Goal: Navigation & Orientation: Go to known website

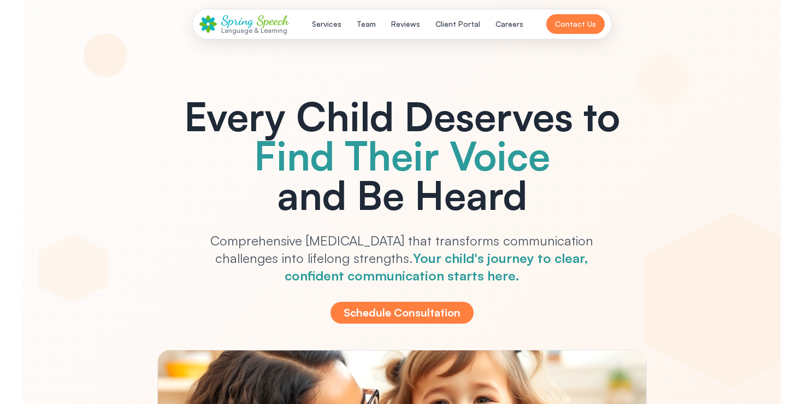
scroll to position [3364, 0]
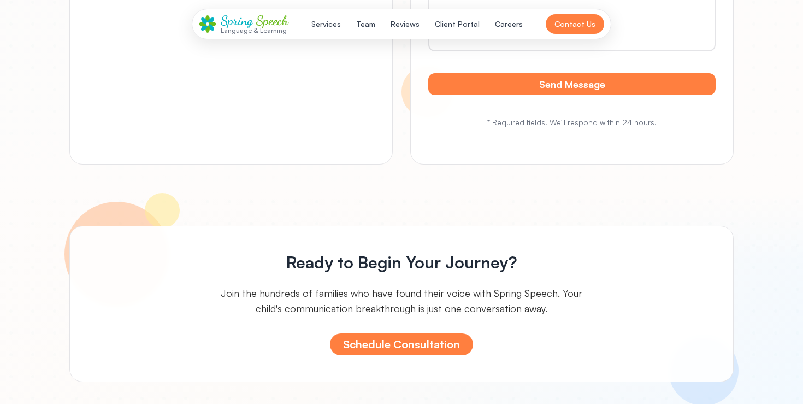
scroll to position [5685, 0]
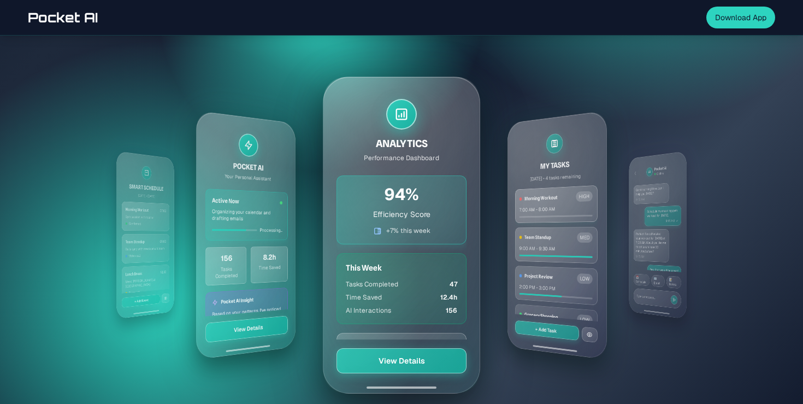
scroll to position [272, 0]
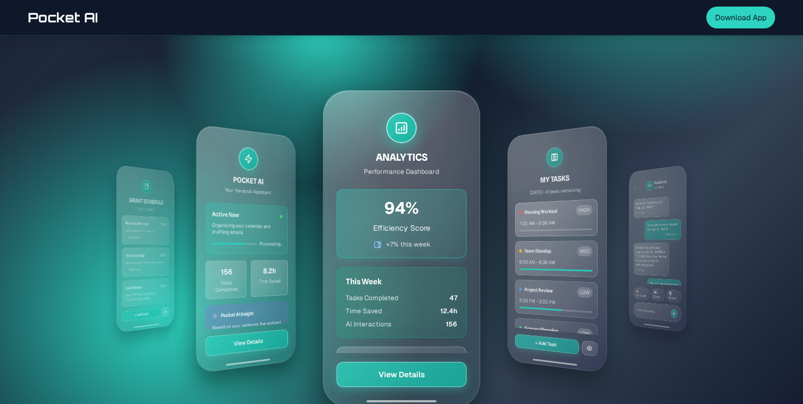
click at [490, 234] on div "MY TASKS Today • 4 tasks remaining Morning Workout HIGH 7:00 AM - 8:00 AM Team …" at bounding box center [401, 248] width 629 height 393
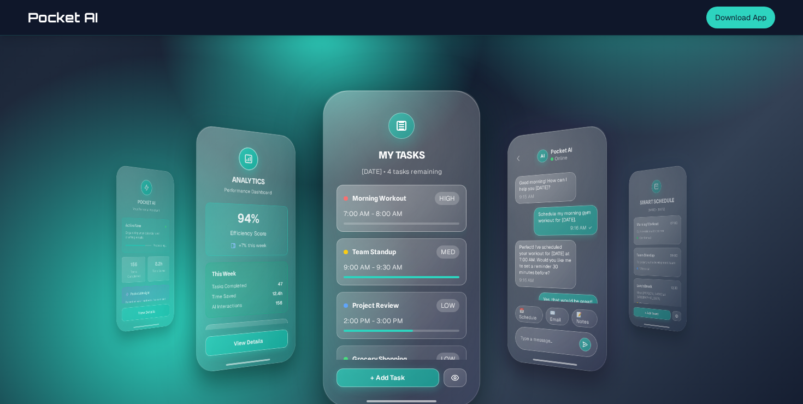
click at [490, 234] on div "MY TASKS Today • 4 tasks remaining Morning Workout HIGH 7:00 AM - 8:00 AM Team …" at bounding box center [401, 248] width 629 height 393
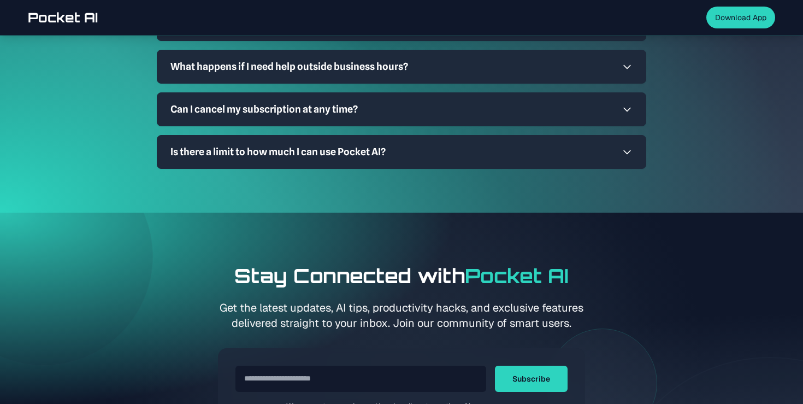
scroll to position [3869, 0]
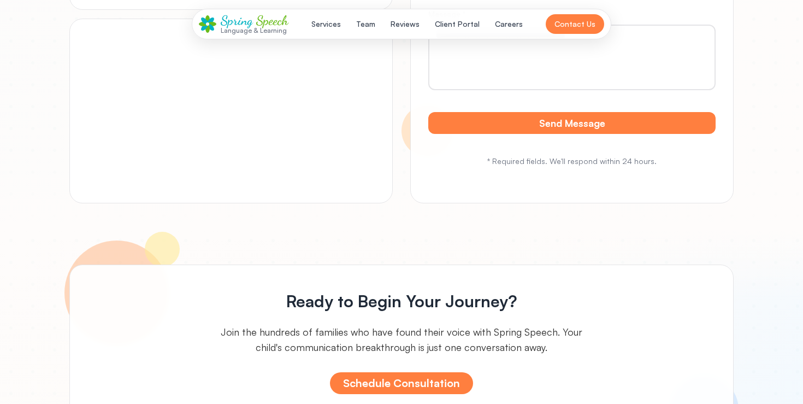
scroll to position [5444, 0]
